Goal: Information Seeking & Learning: Learn about a topic

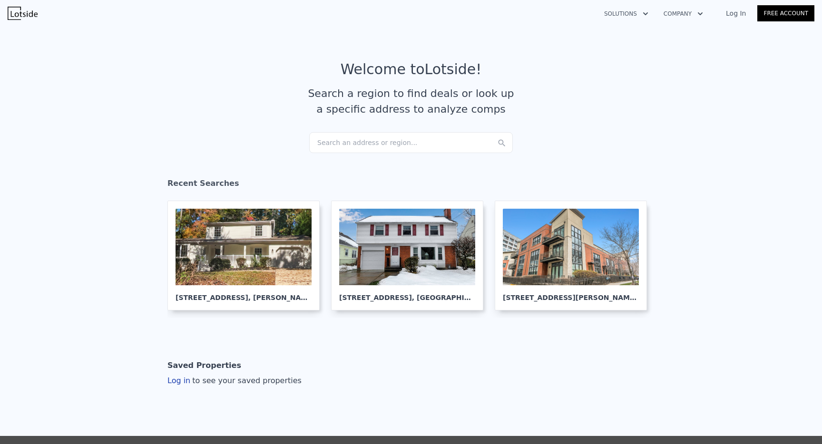
click at [345, 135] on div "Search an address or region..." at bounding box center [411, 142] width 204 height 21
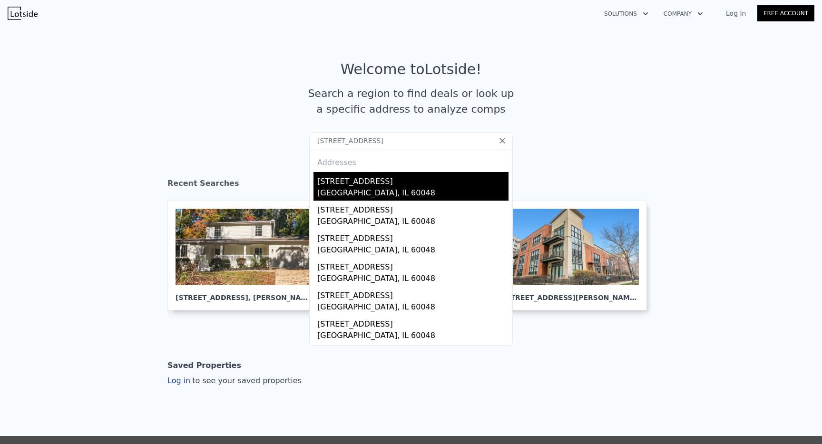
type input "[STREET_ADDRESS]"
click at [357, 187] on div "[GEOGRAPHIC_DATA], IL 60048" at bounding box center [412, 193] width 191 height 13
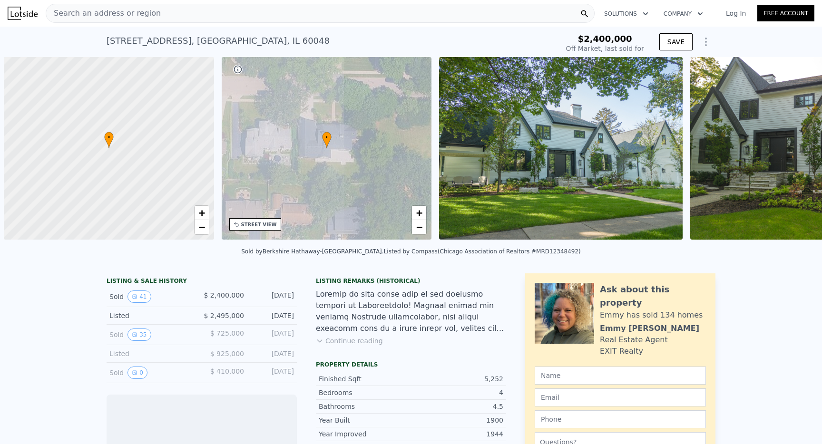
scroll to position [0, 4]
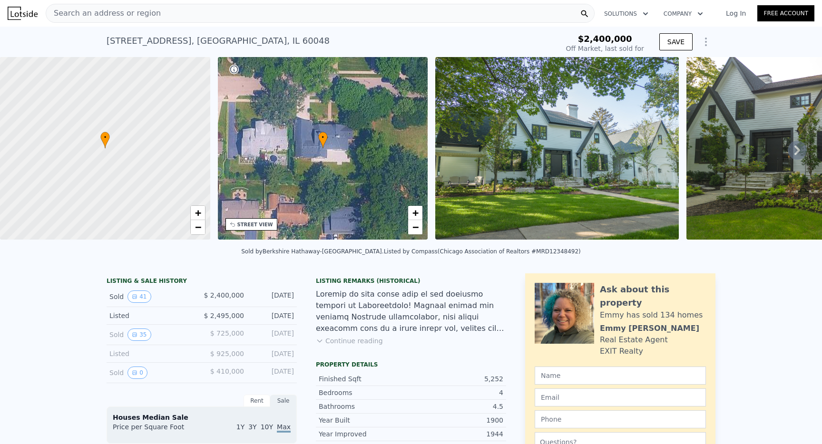
type input "-$ 2,608,774"
click at [144, 341] on button "35" at bounding box center [139, 335] width 23 height 12
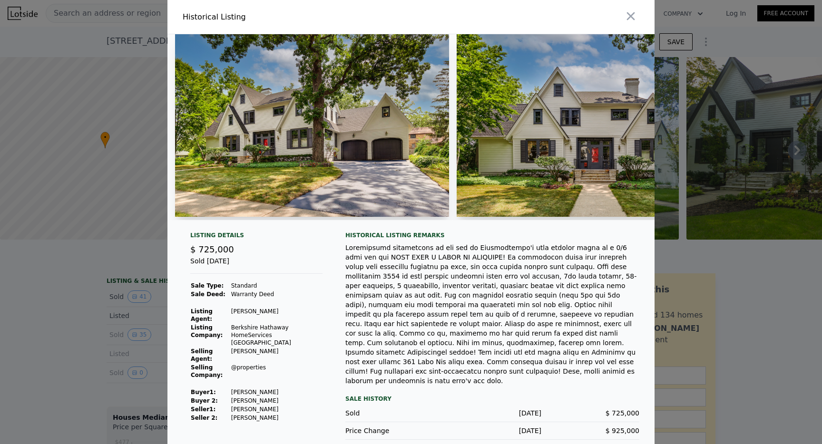
click at [237, 149] on img at bounding box center [312, 125] width 274 height 183
click at [306, 141] on img at bounding box center [312, 125] width 274 height 183
click at [291, 163] on img at bounding box center [312, 125] width 274 height 183
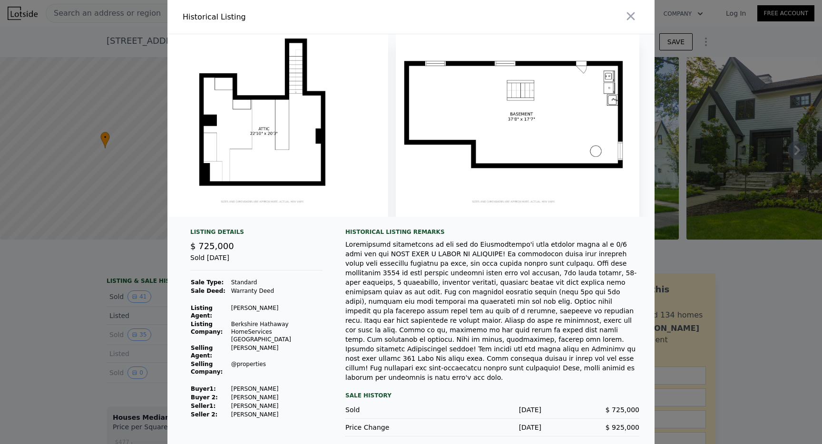
scroll to position [0, 9236]
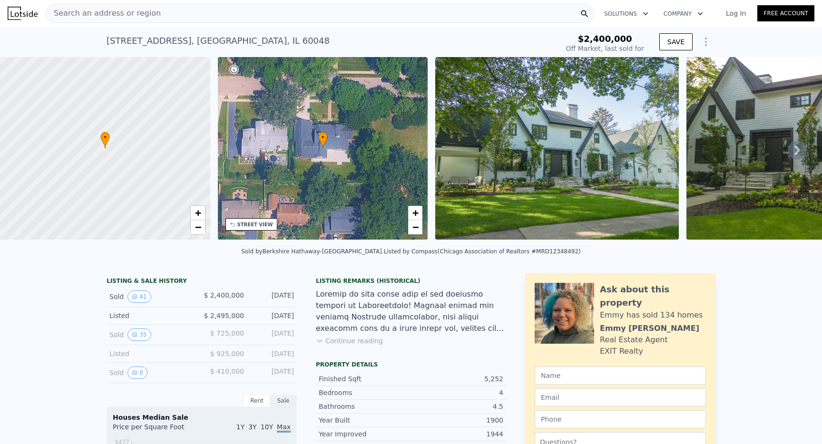
click at [237, 320] on span "$ 2,495,000" at bounding box center [224, 316] width 40 height 8
click at [130, 298] on button "41" at bounding box center [139, 297] width 23 height 12
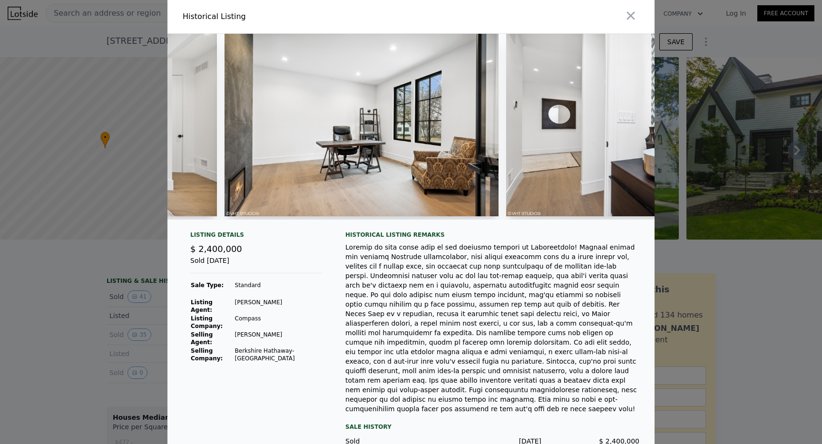
scroll to position [0, 1771]
